Goal: Task Accomplishment & Management: Use online tool/utility

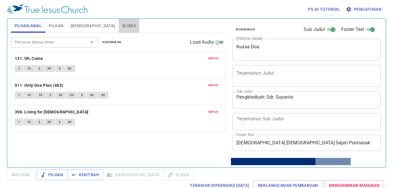
click at [119, 22] on button "Slides" at bounding box center [129, 26] width 21 height 14
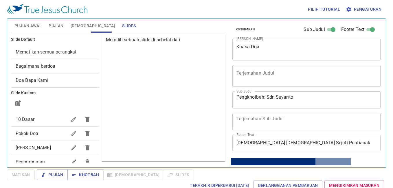
scroll to position [12, 0]
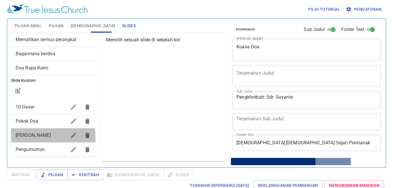
click at [23, 138] on span "[PERSON_NAME] Berdoa" at bounding box center [33, 135] width 35 height 5
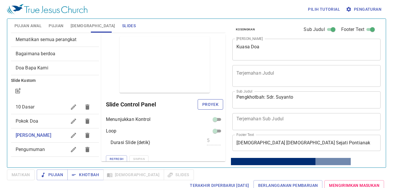
click at [207, 103] on span "Proyek" at bounding box center [210, 104] width 16 height 7
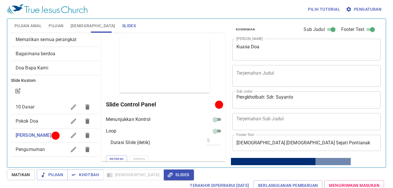
scroll to position [0, 0]
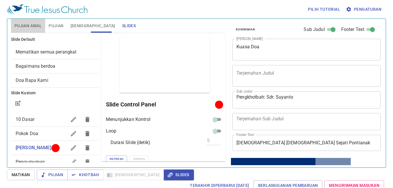
click at [22, 19] on button "Pujian Awal" at bounding box center [28, 26] width 34 height 14
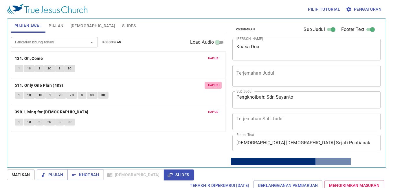
click at [211, 84] on span "Hapus" at bounding box center [213, 85] width 10 height 5
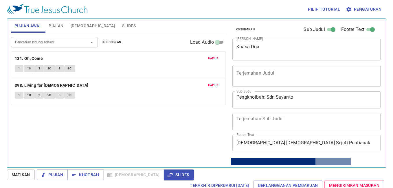
click at [159, 122] on div "Pencarian kidung rohani Pencarian kidung rohani Kosongkan Load Audio Hapus 131.…" at bounding box center [118, 98] width 214 height 130
click at [154, 116] on div "Pencarian kidung rohani Pencarian kidung rohani Kosongkan Load Audio Hapus 131.…" at bounding box center [118, 98] width 214 height 130
click at [64, 21] on button "Pujian" at bounding box center [56, 26] width 22 height 14
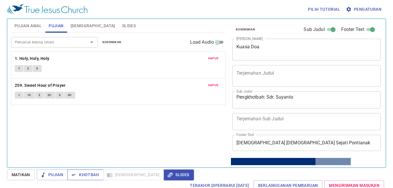
click at [95, 175] on span "Khotbah" at bounding box center [85, 174] width 27 height 7
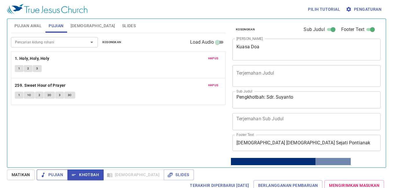
click at [57, 176] on span "Pujian" at bounding box center [52, 174] width 22 height 7
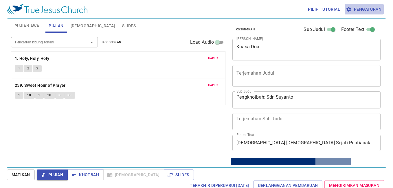
click at [371, 12] on span "Pengaturan" at bounding box center [364, 9] width 34 height 7
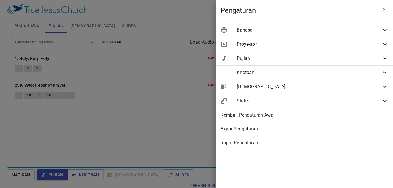
click at [323, 31] on span "Bahasa" at bounding box center [309, 30] width 145 height 7
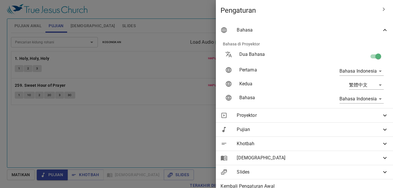
click at [370, 56] on input "checkbox" at bounding box center [378, 57] width 33 height 11
checkbox input "false"
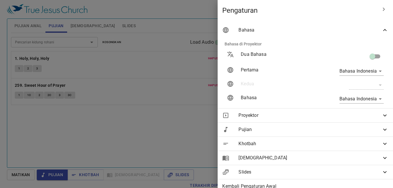
click at [376, 31] on span "Bahasa" at bounding box center [309, 30] width 143 height 7
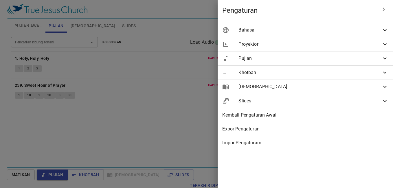
click at [192, 122] on div at bounding box center [196, 94] width 393 height 188
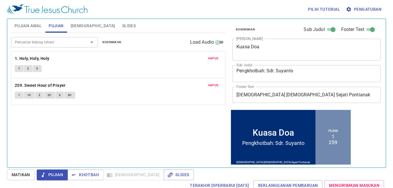
click at [39, 27] on span "Pujian Awal" at bounding box center [27, 25] width 27 height 7
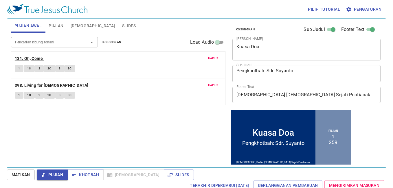
click at [34, 61] on b "131. Oh, Come" at bounding box center [29, 58] width 28 height 7
click at [22, 68] on button "1" at bounding box center [19, 68] width 9 height 7
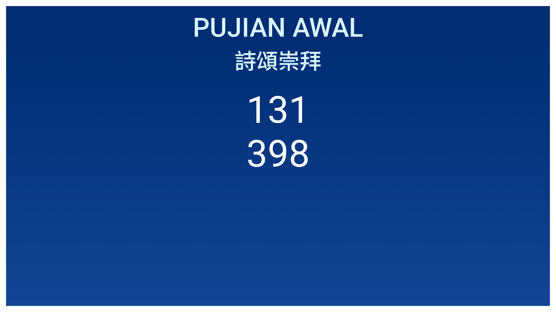
click at [72, 100] on ol "131 398" at bounding box center [277, 191] width 531 height 206
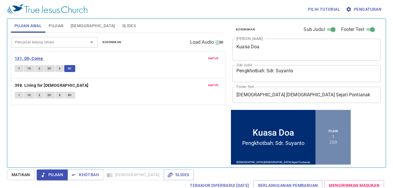
click at [22, 59] on b "131. Oh, Come" at bounding box center [29, 58] width 28 height 7
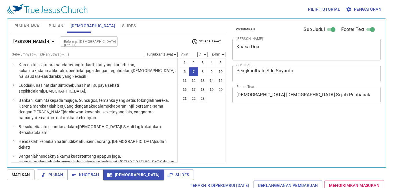
select select "7"
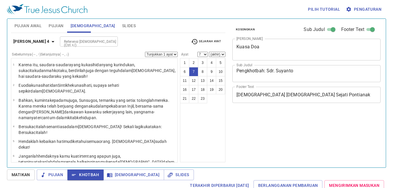
select select "7"
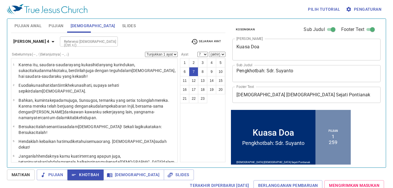
scroll to position [24, 0]
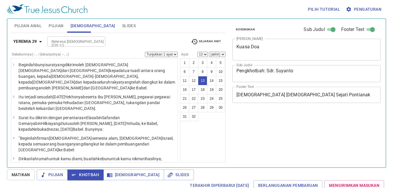
select select "13"
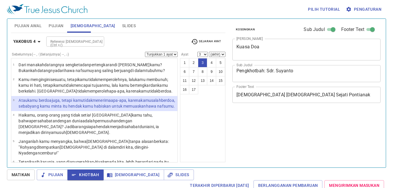
select select "3"
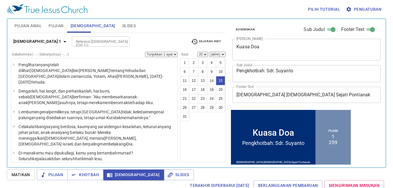
select select "15"
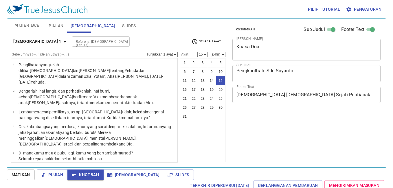
select select "15"
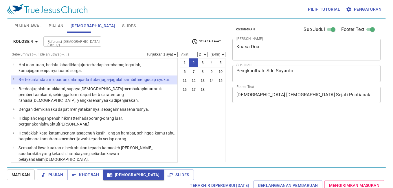
select select "2"
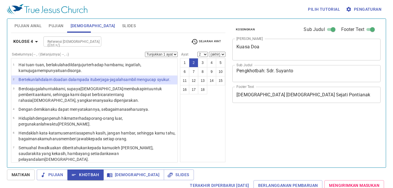
select select "2"
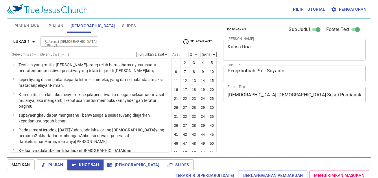
select select "2"
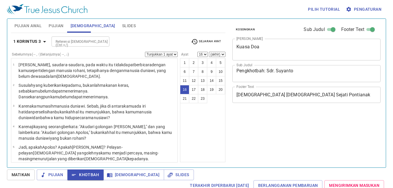
select select "16"
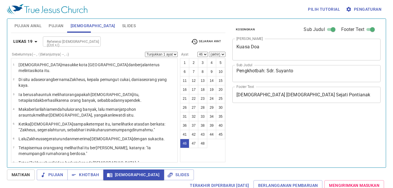
select select "46"
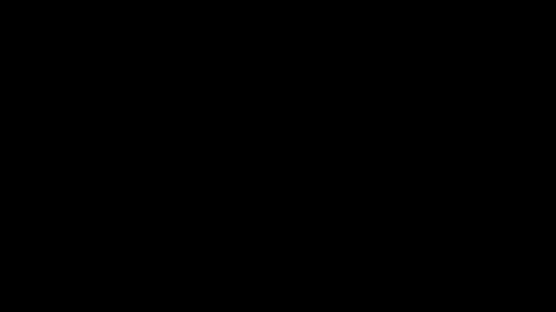
click at [133, 312] on div at bounding box center [278, 156] width 556 height 312
click at [184, 312] on div at bounding box center [278, 156] width 556 height 312
click at [308, 310] on div at bounding box center [278, 156] width 556 height 312
click at [192, 312] on div at bounding box center [278, 156] width 556 height 312
